Goal: Task Accomplishment & Management: Manage account settings

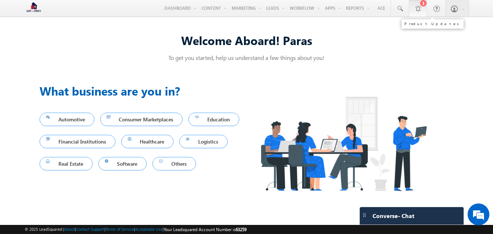
click at [420, 13] on link "3" at bounding box center [417, 8] width 18 height 17
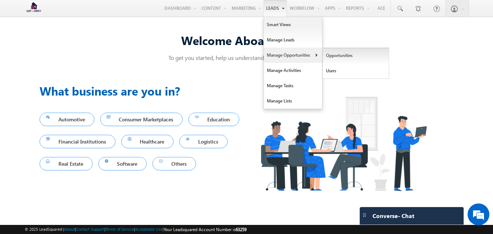
click at [326, 52] on link "Opportunities" at bounding box center [355, 55] width 66 height 15
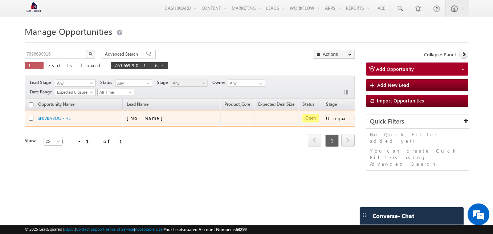
click at [30, 118] on input "checkbox" at bounding box center [31, 118] width 5 height 5
checkbox input "true"
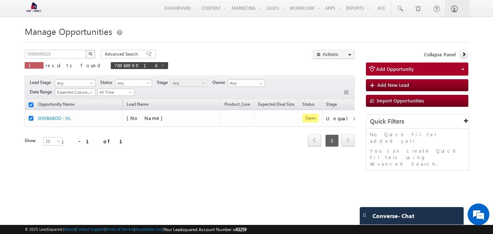
click at [208, 138] on div "Refresh first prev 1 next last 1 - 1 of 1" at bounding box center [190, 137] width 330 height 21
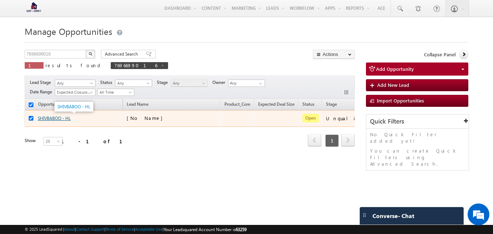
click at [64, 116] on link "SHIVBABOO - HL" at bounding box center [54, 117] width 33 height 5
